Goal: Task Accomplishment & Management: Use online tool/utility

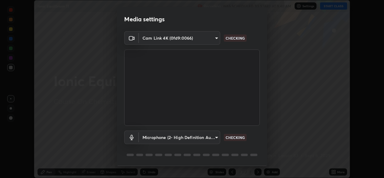
scroll to position [19, 0]
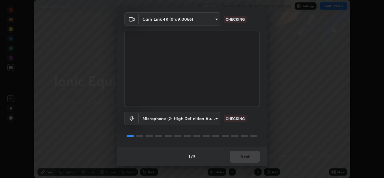
click at [235, 157] on div "1 / 5 Next" at bounding box center [192, 156] width 150 height 19
click at [240, 167] on div "Media settings Cam Link 4K (0fd9:0066) e5143732eed37b28cf4f859677b04162545ecede…" at bounding box center [192, 89] width 384 height 178
click at [237, 158] on div "1 / 5 Next" at bounding box center [192, 156] width 150 height 19
click at [238, 160] on button "Next" at bounding box center [245, 157] width 30 height 12
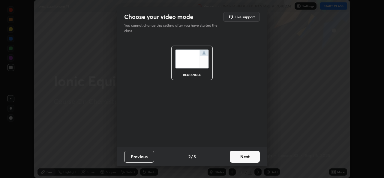
scroll to position [0, 0]
click at [242, 160] on button "Next" at bounding box center [245, 157] width 30 height 12
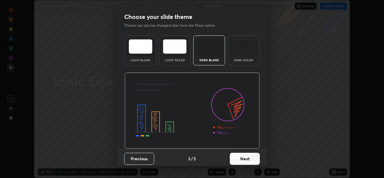
click at [247, 159] on button "Next" at bounding box center [245, 159] width 30 height 12
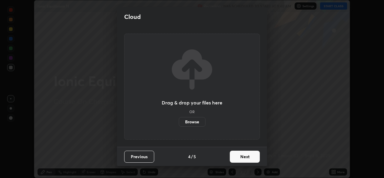
click at [239, 158] on button "Next" at bounding box center [245, 157] width 30 height 12
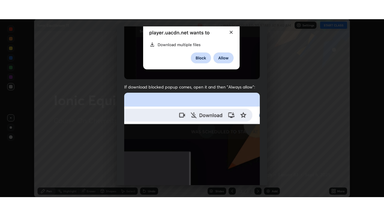
scroll to position [141, 0]
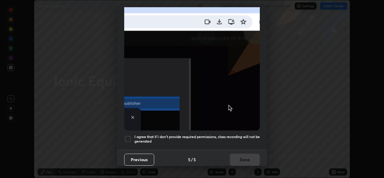
click at [198, 136] on h5 "I agree that if I don't provide required permissions, class recording will not …" at bounding box center [196, 138] width 125 height 9
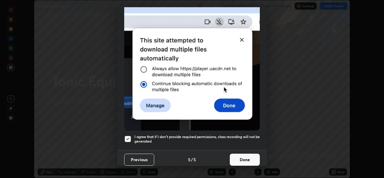
click at [234, 160] on button "Done" at bounding box center [245, 160] width 30 height 12
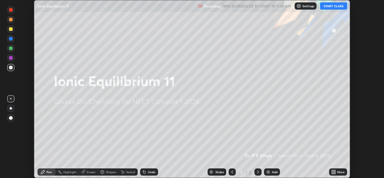
click at [334, 172] on icon at bounding box center [333, 171] width 5 height 5
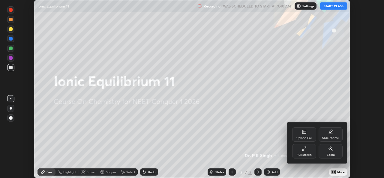
click at [303, 151] on div "Full screen" at bounding box center [304, 151] width 24 height 14
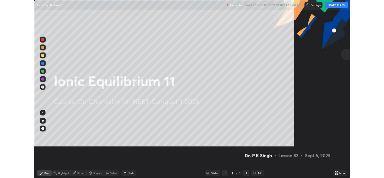
scroll to position [216, 384]
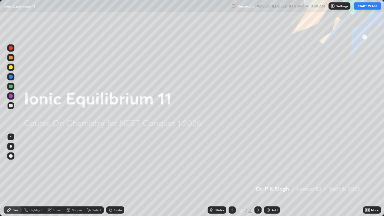
click at [368, 178] on icon at bounding box center [368, 208] width 1 height 1
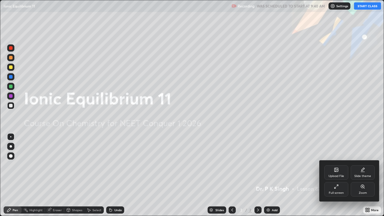
click at [332, 174] on div "Upload File" at bounding box center [336, 172] width 24 height 14
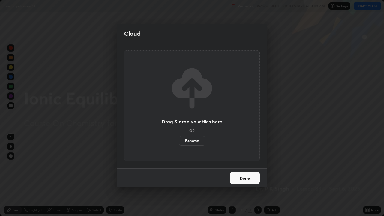
click at [195, 143] on label "Browse" at bounding box center [192, 141] width 27 height 10
click at [179, 143] on input "Browse" at bounding box center [179, 141] width 0 height 10
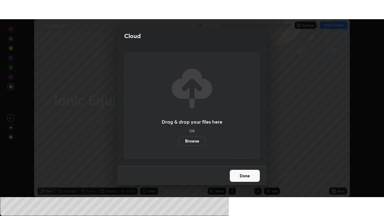
scroll to position [29814, 29608]
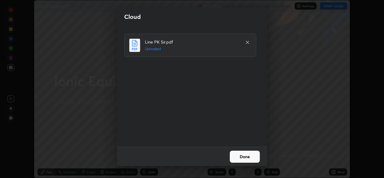
click at [244, 156] on button "Done" at bounding box center [245, 157] width 30 height 12
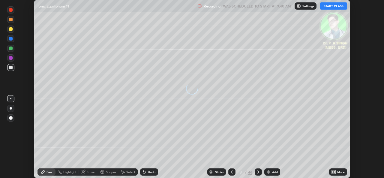
click at [334, 173] on icon at bounding box center [334, 172] width 1 height 1
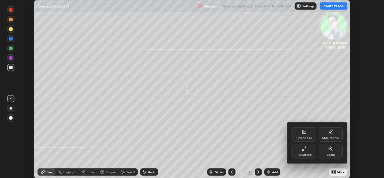
click at [303, 152] on div "Full screen" at bounding box center [304, 151] width 24 height 14
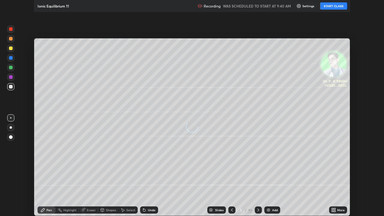
scroll to position [216, 384]
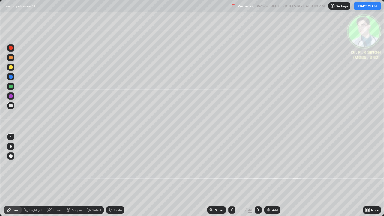
click at [370, 7] on button "START CLASS" at bounding box center [367, 5] width 27 height 7
click at [11, 76] on div at bounding box center [11, 77] width 4 height 4
click at [12, 67] on div at bounding box center [11, 67] width 4 height 4
click at [10, 68] on div at bounding box center [11, 67] width 4 height 4
click at [9, 68] on div at bounding box center [11, 67] width 4 height 4
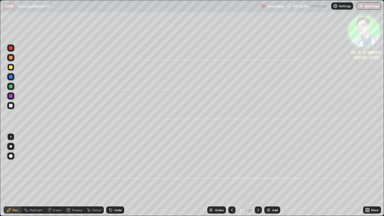
click at [258, 178] on icon at bounding box center [258, 209] width 2 height 3
click at [13, 77] on div at bounding box center [10, 76] width 7 height 7
click at [13, 67] on div at bounding box center [10, 67] width 7 height 7
click at [12, 66] on div at bounding box center [11, 67] width 4 height 4
click at [258, 178] on icon at bounding box center [258, 209] width 2 height 3
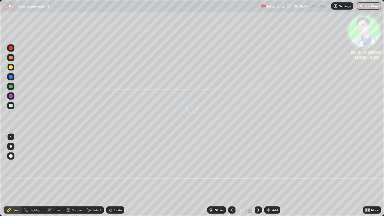
click at [14, 85] on div at bounding box center [10, 86] width 7 height 7
click at [13, 67] on div at bounding box center [10, 67] width 7 height 7
click at [13, 68] on div at bounding box center [10, 67] width 7 height 7
click at [258, 178] on icon at bounding box center [258, 210] width 5 height 5
click at [12, 77] on div at bounding box center [11, 77] width 4 height 4
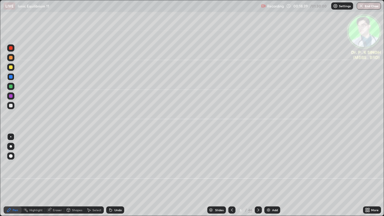
click at [12, 67] on div at bounding box center [11, 67] width 4 height 4
click at [13, 67] on div at bounding box center [10, 67] width 7 height 7
click at [257, 178] on icon at bounding box center [258, 209] width 2 height 3
click at [13, 67] on div at bounding box center [10, 67] width 7 height 7
click at [258, 178] on icon at bounding box center [258, 210] width 5 height 5
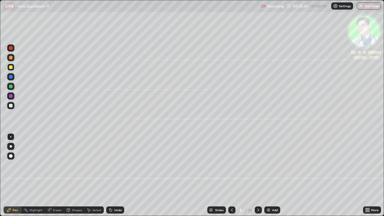
click at [257, 178] on div at bounding box center [258, 209] width 7 height 7
click at [257, 178] on icon at bounding box center [258, 210] width 5 height 5
click at [231, 178] on icon at bounding box center [231, 210] width 5 height 5
click at [258, 178] on icon at bounding box center [258, 210] width 5 height 5
click at [50, 178] on icon at bounding box center [49, 209] width 3 height 3
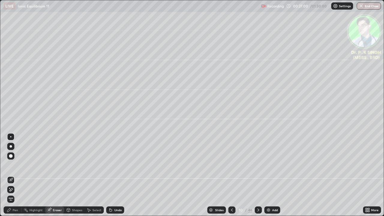
click at [11, 178] on icon at bounding box center [10, 189] width 5 height 5
click at [13, 178] on div "Pen" at bounding box center [15, 209] width 5 height 3
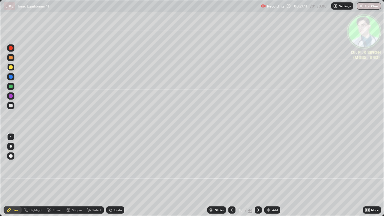
click at [229, 178] on icon at bounding box center [231, 210] width 5 height 5
click at [259, 178] on div at bounding box center [258, 210] width 7 height 12
click at [257, 178] on icon at bounding box center [258, 210] width 5 height 5
click at [13, 87] on div at bounding box center [10, 86] width 7 height 7
click at [10, 68] on div at bounding box center [11, 67] width 4 height 4
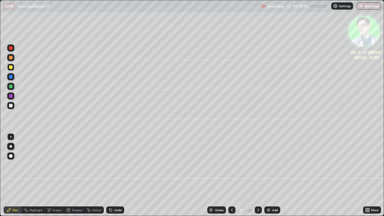
click at [9, 66] on div at bounding box center [11, 67] width 4 height 4
click at [256, 178] on div at bounding box center [258, 210] width 7 height 12
click at [256, 178] on icon at bounding box center [258, 210] width 5 height 5
click at [12, 77] on div at bounding box center [11, 77] width 4 height 4
click at [12, 66] on div at bounding box center [11, 67] width 4 height 4
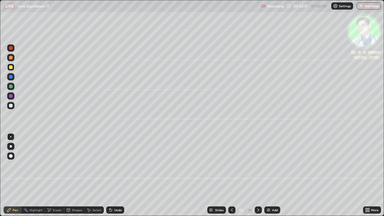
click at [50, 178] on icon at bounding box center [49, 210] width 5 height 5
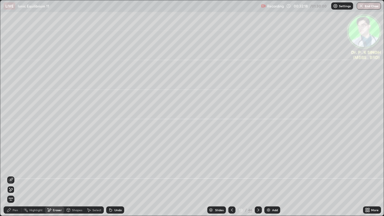
click at [12, 178] on div at bounding box center [10, 189] width 7 height 7
click at [13, 178] on div "Pen" at bounding box center [15, 209] width 5 height 3
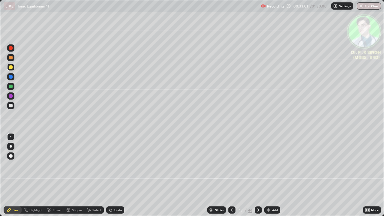
click at [232, 178] on div at bounding box center [231, 209] width 7 height 7
click at [230, 178] on div at bounding box center [231, 209] width 7 height 7
click at [232, 178] on icon at bounding box center [231, 210] width 5 height 5
click at [258, 178] on icon at bounding box center [258, 210] width 5 height 5
click at [257, 178] on div at bounding box center [258, 210] width 7 height 12
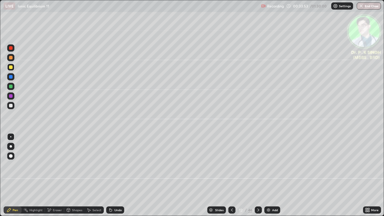
click at [256, 178] on div at bounding box center [258, 210] width 7 height 12
click at [257, 178] on icon at bounding box center [258, 210] width 5 height 5
click at [12, 86] on div at bounding box center [11, 87] width 4 height 4
click at [12, 68] on div at bounding box center [11, 67] width 4 height 4
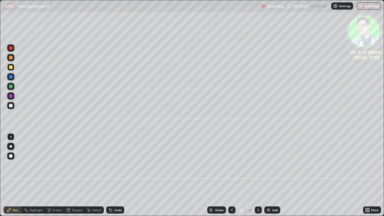
click at [257, 178] on icon at bounding box center [258, 210] width 5 height 5
click at [12, 66] on div at bounding box center [11, 67] width 4 height 4
click at [231, 178] on icon at bounding box center [231, 210] width 5 height 5
click at [260, 178] on icon at bounding box center [258, 210] width 5 height 5
click at [231, 178] on icon at bounding box center [231, 210] width 5 height 5
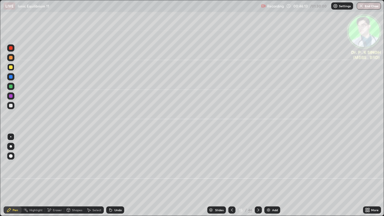
click at [257, 178] on icon at bounding box center [258, 210] width 5 height 5
click at [258, 178] on icon at bounding box center [258, 210] width 5 height 5
click at [12, 67] on div at bounding box center [11, 67] width 4 height 4
click at [258, 178] on icon at bounding box center [258, 210] width 5 height 5
click at [48, 178] on icon at bounding box center [49, 210] width 5 height 5
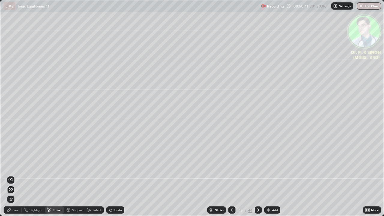
click at [12, 178] on span "Erase all" at bounding box center [10, 199] width 7 height 4
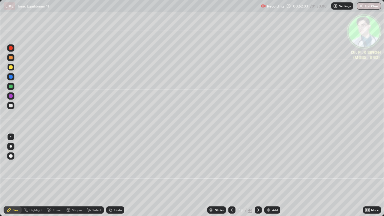
click at [261, 178] on div at bounding box center [258, 209] width 7 height 7
click at [232, 178] on icon at bounding box center [231, 210] width 5 height 5
click at [257, 178] on div at bounding box center [258, 209] width 7 height 7
click at [69, 178] on icon at bounding box center [68, 210] width 5 height 5
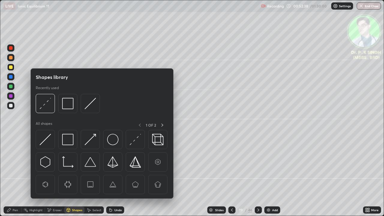
click at [51, 178] on icon at bounding box center [49, 210] width 5 height 5
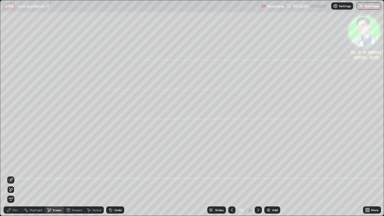
click at [12, 178] on span "Erase all" at bounding box center [10, 199] width 7 height 4
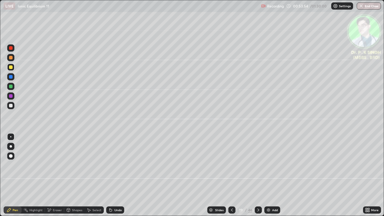
click at [11, 76] on div at bounding box center [11, 77] width 4 height 4
click at [258, 178] on icon at bounding box center [258, 210] width 5 height 5
click at [11, 68] on div at bounding box center [11, 67] width 4 height 4
click at [11, 67] on div at bounding box center [11, 67] width 4 height 4
click at [52, 178] on div "Eraser" at bounding box center [54, 209] width 19 height 7
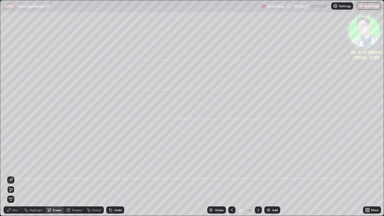
click at [11, 178] on icon at bounding box center [10, 189] width 5 height 5
click at [13, 178] on div "Pen" at bounding box center [15, 209] width 5 height 3
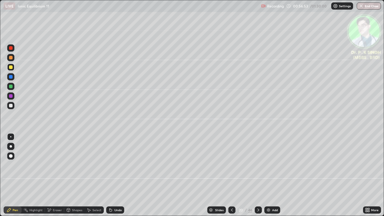
click at [259, 178] on icon at bounding box center [258, 210] width 5 height 5
click at [231, 178] on icon at bounding box center [231, 210] width 5 height 5
click at [256, 178] on icon at bounding box center [258, 210] width 5 height 5
click at [230, 178] on div at bounding box center [231, 209] width 7 height 7
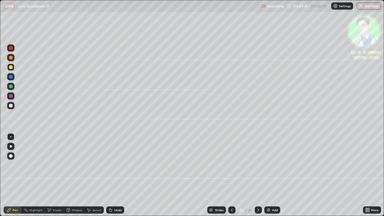
click at [257, 178] on icon at bounding box center [258, 210] width 5 height 5
click at [13, 76] on div at bounding box center [10, 76] width 7 height 7
click at [258, 178] on icon at bounding box center [258, 210] width 5 height 5
click at [10, 67] on div at bounding box center [11, 67] width 4 height 4
click at [49, 178] on icon at bounding box center [49, 210] width 5 height 5
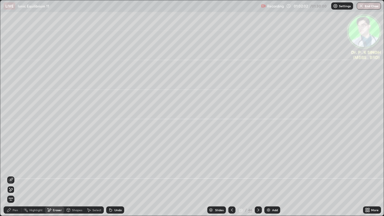
click at [13, 178] on icon at bounding box center [10, 180] width 5 height 5
click at [12, 178] on div "Pen" at bounding box center [13, 209] width 18 height 7
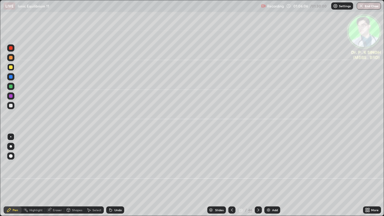
click at [258, 178] on icon at bounding box center [258, 210] width 5 height 5
click at [12, 77] on div at bounding box center [11, 77] width 4 height 4
click at [11, 67] on div at bounding box center [11, 67] width 4 height 4
click at [12, 67] on div at bounding box center [11, 67] width 4 height 4
click at [53, 178] on div "Eraser" at bounding box center [54, 210] width 19 height 12
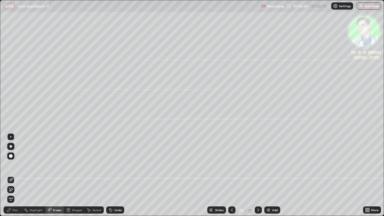
click at [14, 178] on div at bounding box center [10, 189] width 7 height 7
click at [16, 178] on div "Pen" at bounding box center [15, 209] width 5 height 3
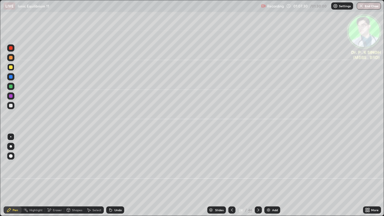
click at [256, 178] on icon at bounding box center [258, 210] width 5 height 5
click at [15, 67] on div at bounding box center [11, 67] width 10 height 10
click at [259, 178] on icon at bounding box center [258, 210] width 5 height 5
click at [11, 77] on div at bounding box center [11, 77] width 4 height 4
click at [13, 67] on div at bounding box center [10, 67] width 7 height 7
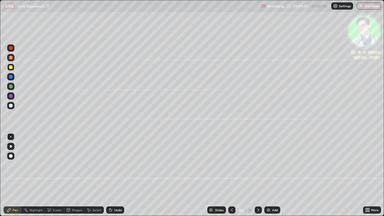
click at [259, 178] on div at bounding box center [258, 209] width 7 height 7
click at [258, 178] on icon at bounding box center [258, 210] width 5 height 5
click at [13, 68] on div at bounding box center [10, 67] width 7 height 7
click at [12, 67] on div at bounding box center [11, 67] width 4 height 4
click at [11, 79] on div at bounding box center [10, 76] width 7 height 7
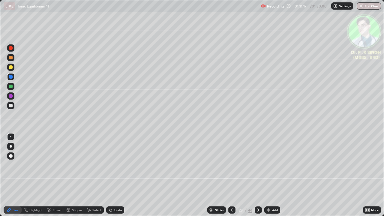
click at [14, 67] on div at bounding box center [10, 67] width 7 height 7
click at [258, 178] on icon at bounding box center [258, 210] width 5 height 5
click at [10, 69] on div at bounding box center [11, 67] width 4 height 4
click at [12, 86] on div at bounding box center [11, 87] width 4 height 4
click at [48, 178] on icon at bounding box center [48, 208] width 1 height 1
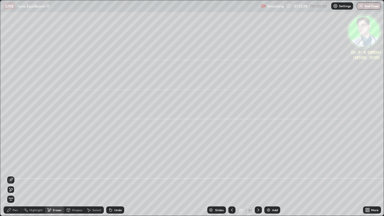
click at [10, 178] on div "Erase all" at bounding box center [10, 199] width 7 height 10
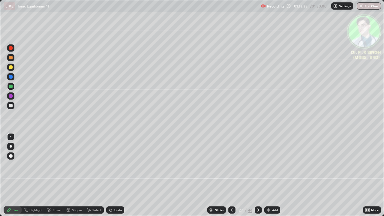
click at [11, 68] on div at bounding box center [11, 67] width 4 height 4
click at [258, 178] on div at bounding box center [258, 209] width 7 height 7
click at [16, 66] on div "Erase all" at bounding box center [11, 108] width 14 height 192
click at [371, 6] on button "End Class" at bounding box center [369, 5] width 24 height 7
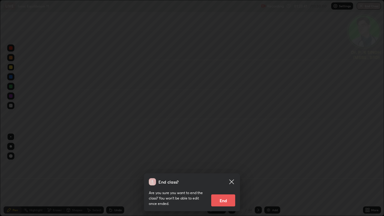
click at [223, 178] on button "End" at bounding box center [223, 200] width 24 height 12
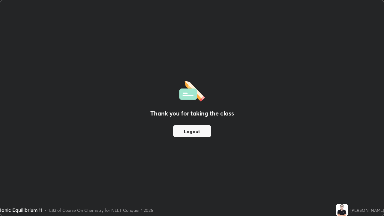
click at [384, 174] on div "Thank you for taking the class Logout Setting up your live class" at bounding box center [192, 108] width 384 height 216
click at [215, 21] on div "Thank you for taking the class Logout" at bounding box center [191, 107] width 383 height 215
click at [215, 5] on div "Ionic Equilibrium 11" at bounding box center [148, 6] width 289 height 12
click at [216, 12] on div "Ionic Equilibrium 11" at bounding box center [148, 6] width 289 height 12
click at [215, 11] on div "Ionic Equilibrium 11" at bounding box center [148, 6] width 289 height 12
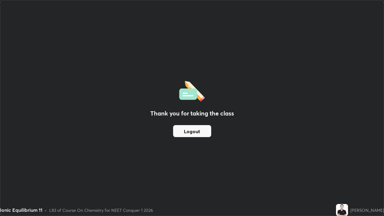
click at [280, 178] on div "Thank you for taking the class Logout" at bounding box center [191, 107] width 383 height 215
click at [197, 132] on button "Logout" at bounding box center [192, 131] width 38 height 12
click at [196, 134] on button "Logout" at bounding box center [192, 131] width 38 height 12
click at [195, 134] on button "Logout" at bounding box center [192, 131] width 38 height 12
